Goal: Find specific page/section: Find specific page/section

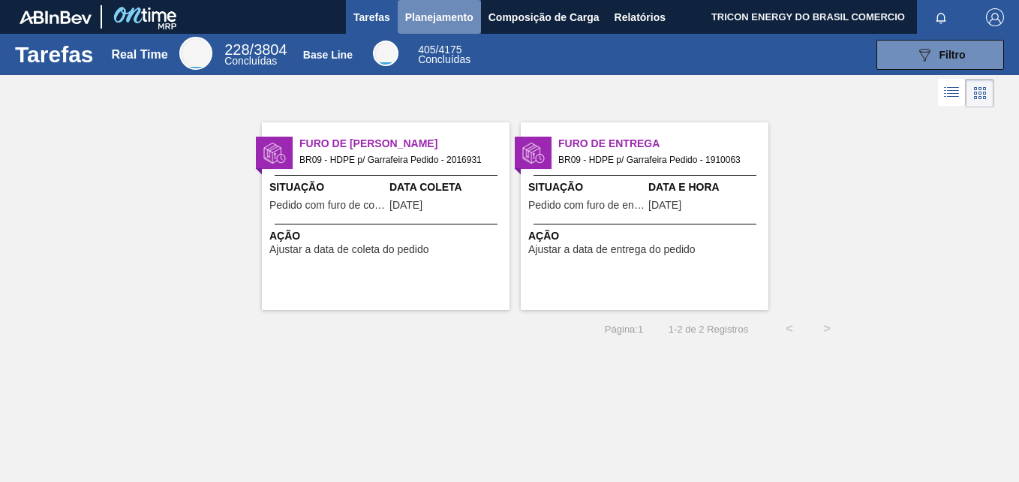
click at [449, 12] on span "Planejamento" at bounding box center [439, 17] width 68 height 18
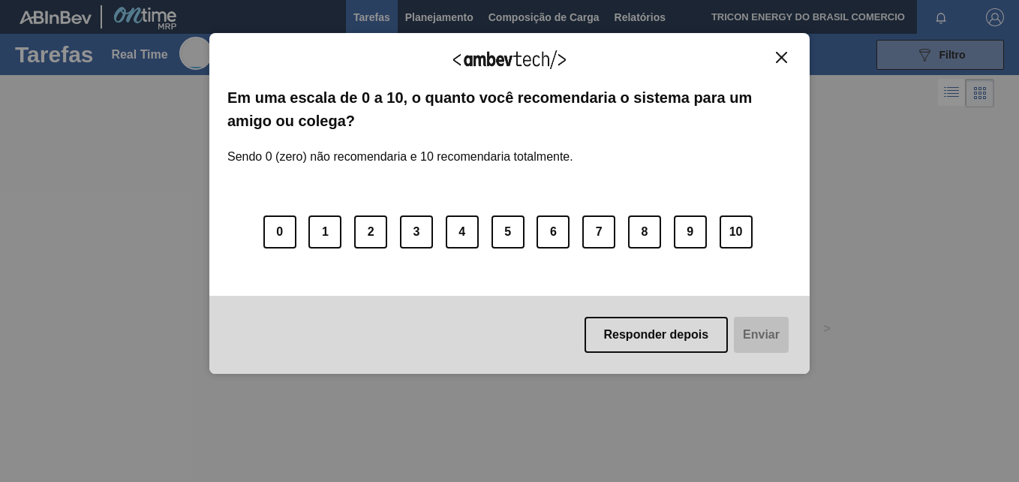
click at [782, 53] on img "Close" at bounding box center [781, 57] width 11 height 11
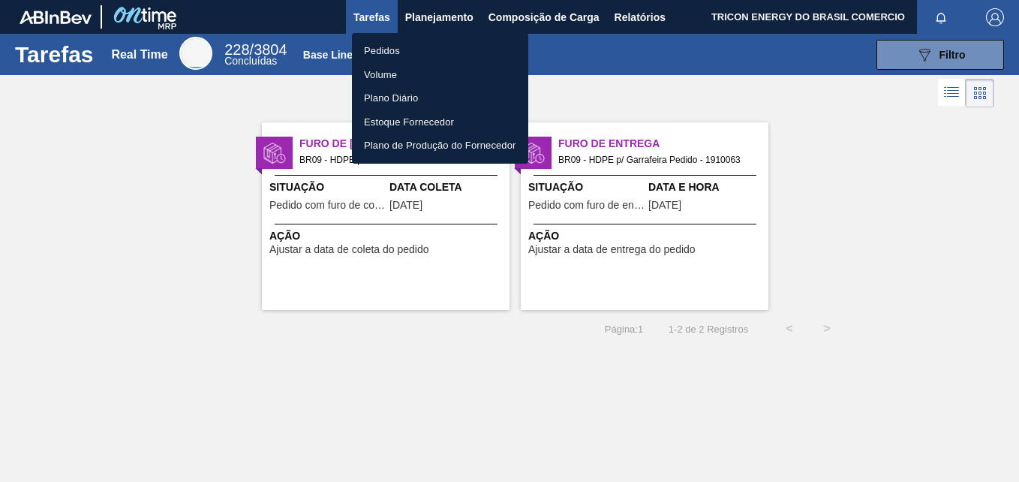
click at [409, 51] on li "Pedidos" at bounding box center [440, 51] width 176 height 24
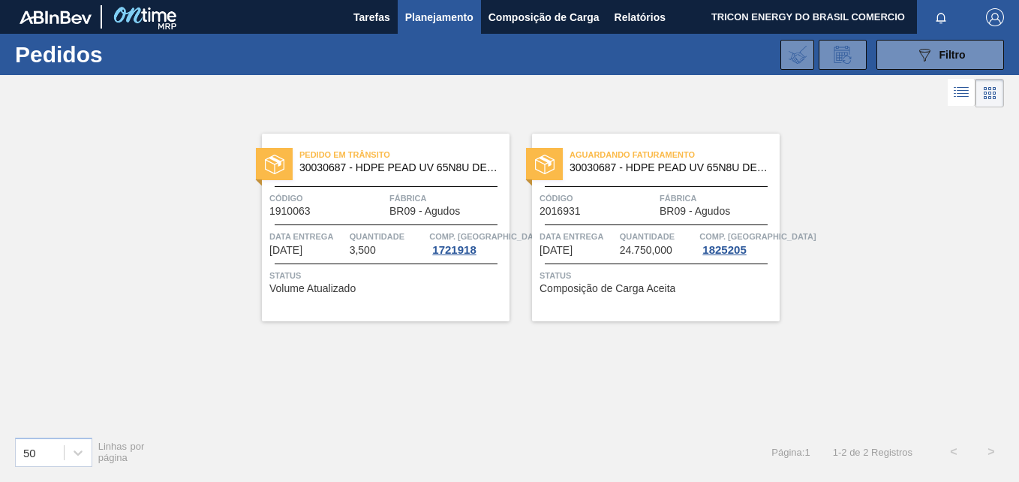
click at [439, 11] on span "Planejamento" at bounding box center [439, 17] width 68 height 18
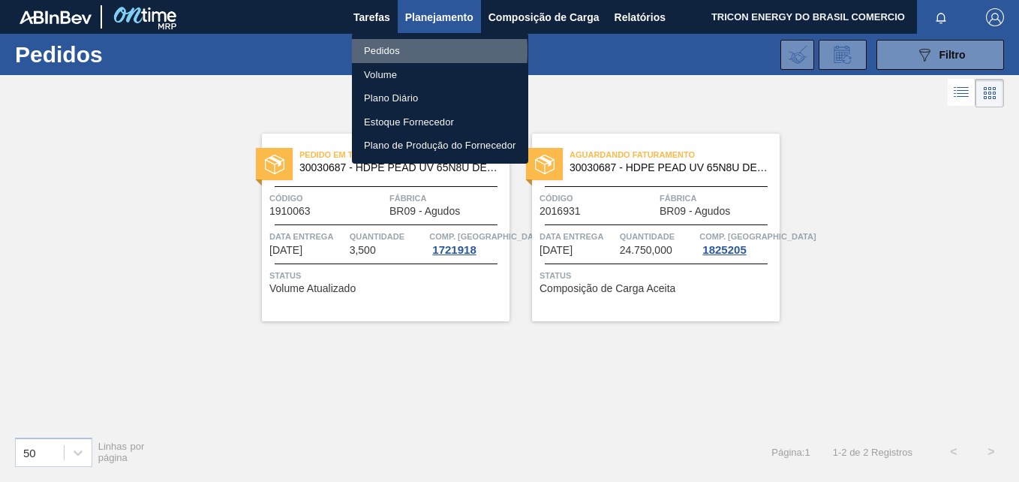
click at [372, 51] on li "Pedidos" at bounding box center [440, 51] width 176 height 24
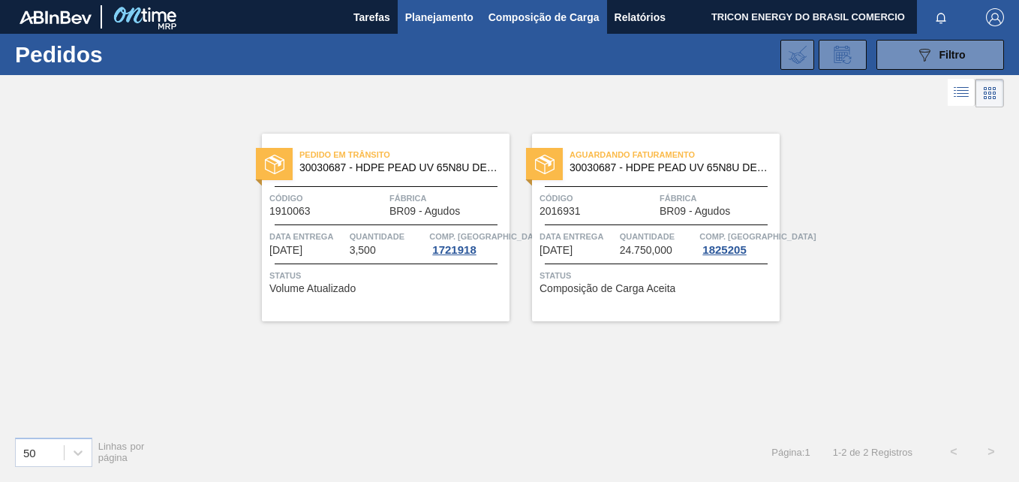
click at [542, 20] on span "Composição de Carga" at bounding box center [543, 17] width 111 height 18
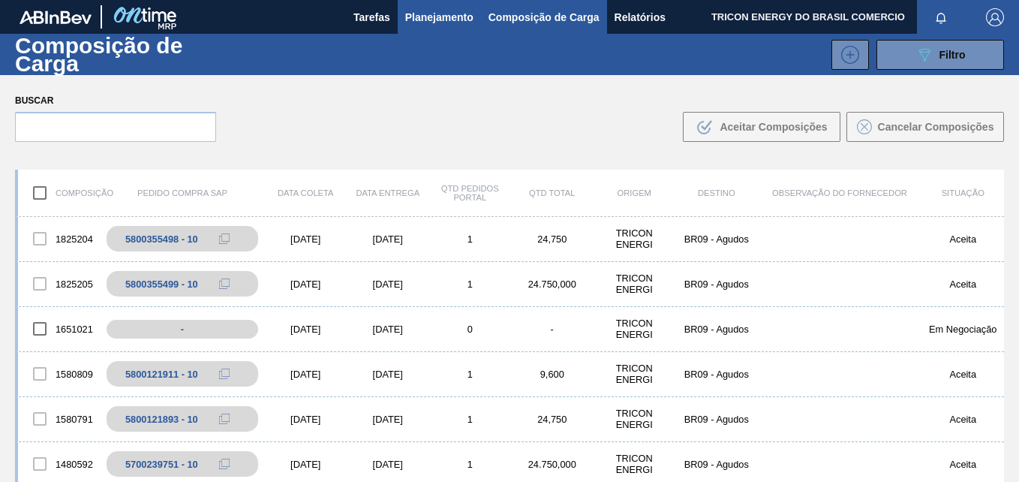
click at [443, 13] on span "Planejamento" at bounding box center [439, 17] width 68 height 18
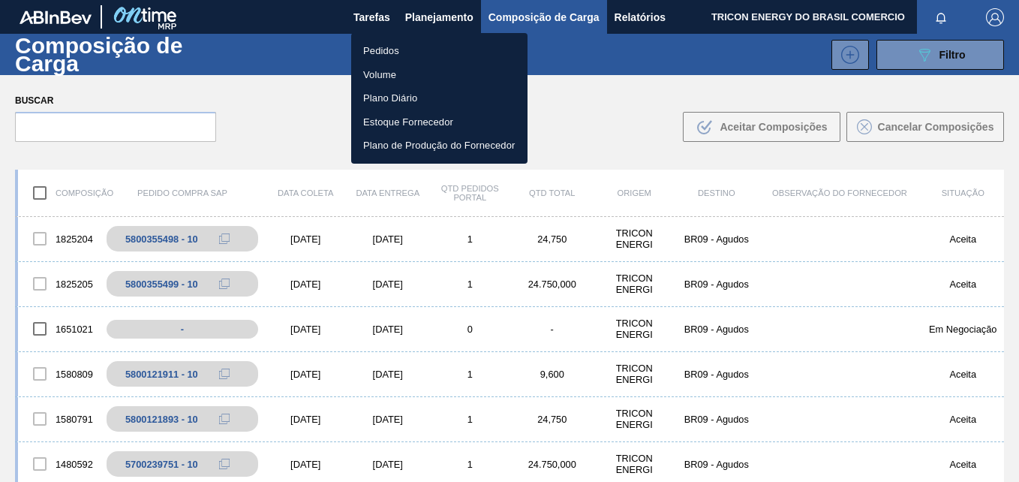
click at [396, 47] on li "Pedidos" at bounding box center [439, 51] width 176 height 24
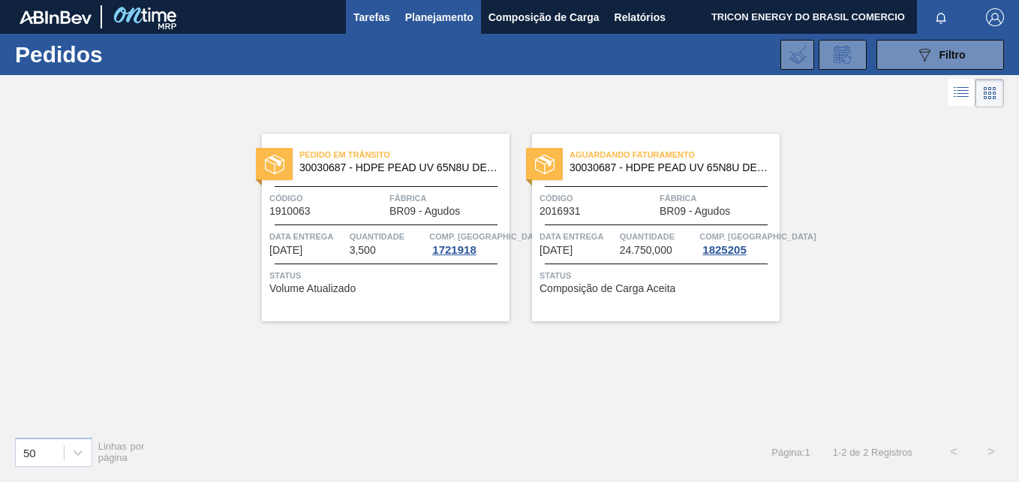
click at [375, 12] on span "Tarefas" at bounding box center [371, 17] width 37 height 18
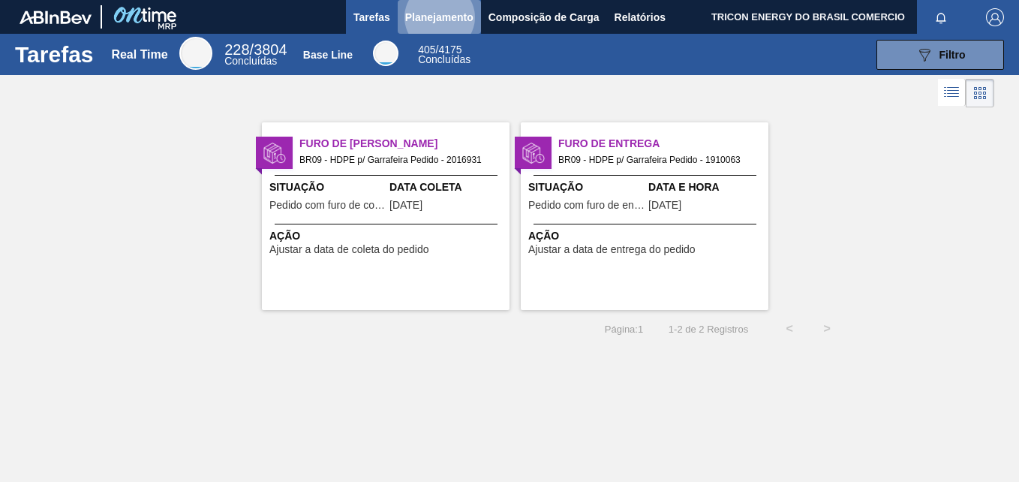
click at [444, 20] on span "Planejamento" at bounding box center [439, 17] width 68 height 18
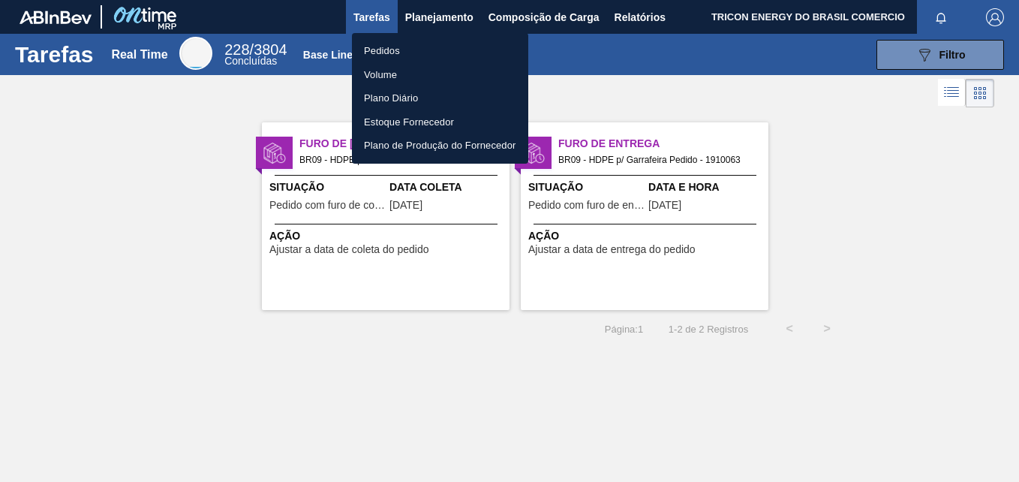
click at [400, 51] on li "Pedidos" at bounding box center [440, 51] width 176 height 24
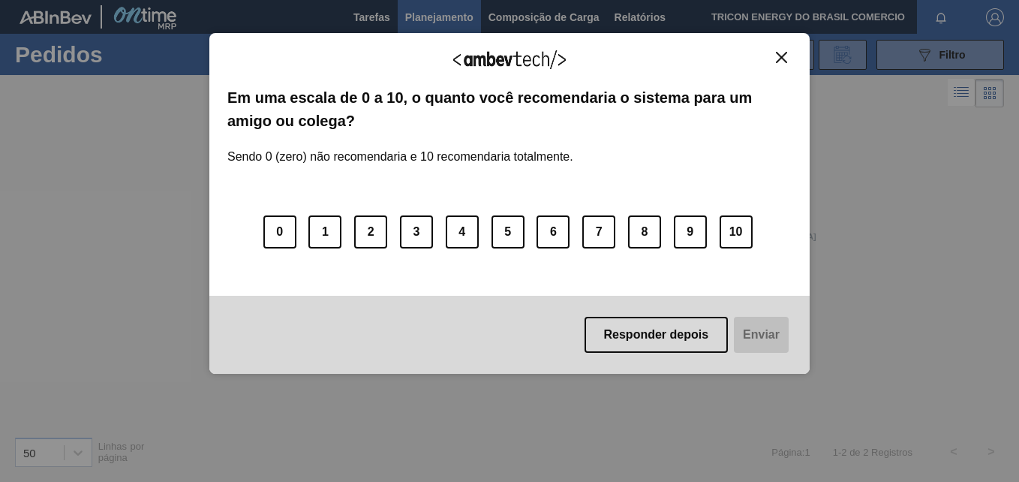
click at [777, 61] on img "Close" at bounding box center [781, 57] width 11 height 11
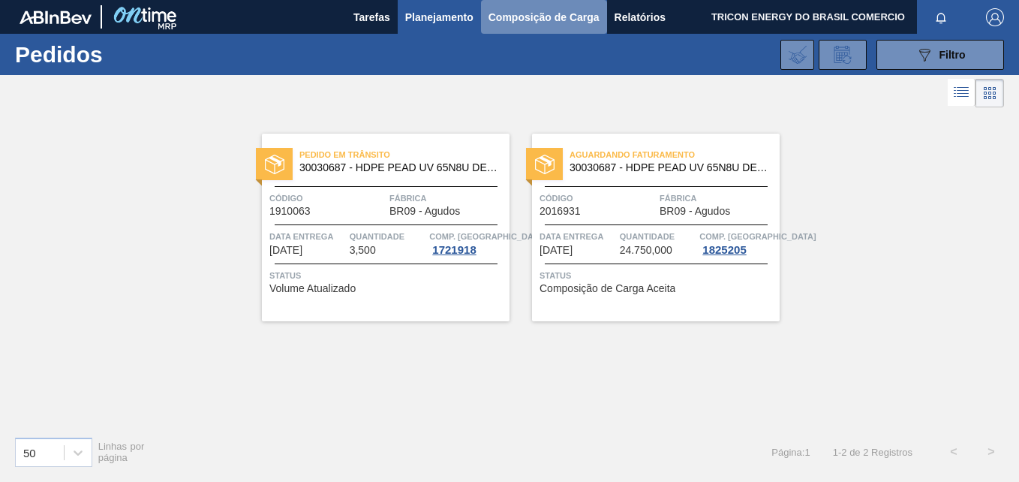
click at [515, 15] on span "Composição de Carga" at bounding box center [543, 17] width 111 height 18
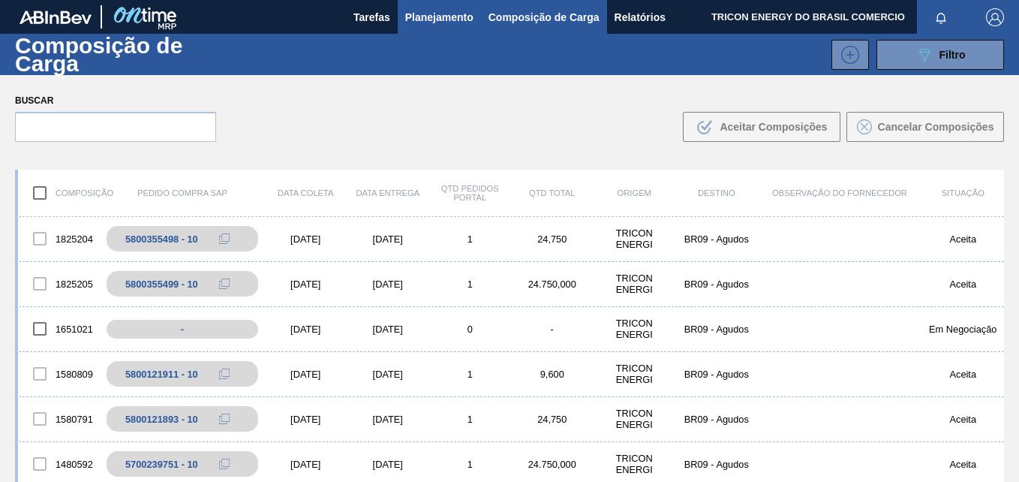
click at [434, 12] on span "Planejamento" at bounding box center [439, 17] width 68 height 18
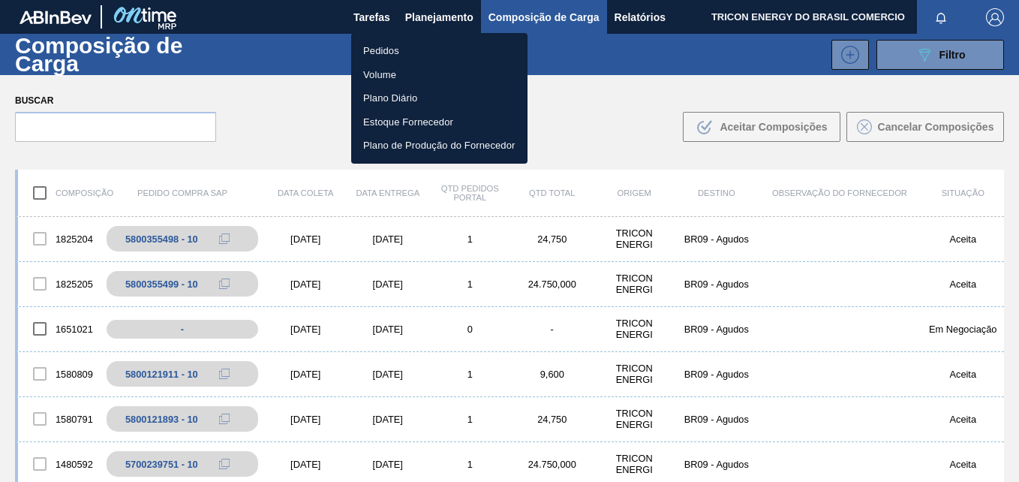
click at [376, 48] on li "Pedidos" at bounding box center [439, 51] width 176 height 24
